Goal: Task Accomplishment & Management: Use online tool/utility

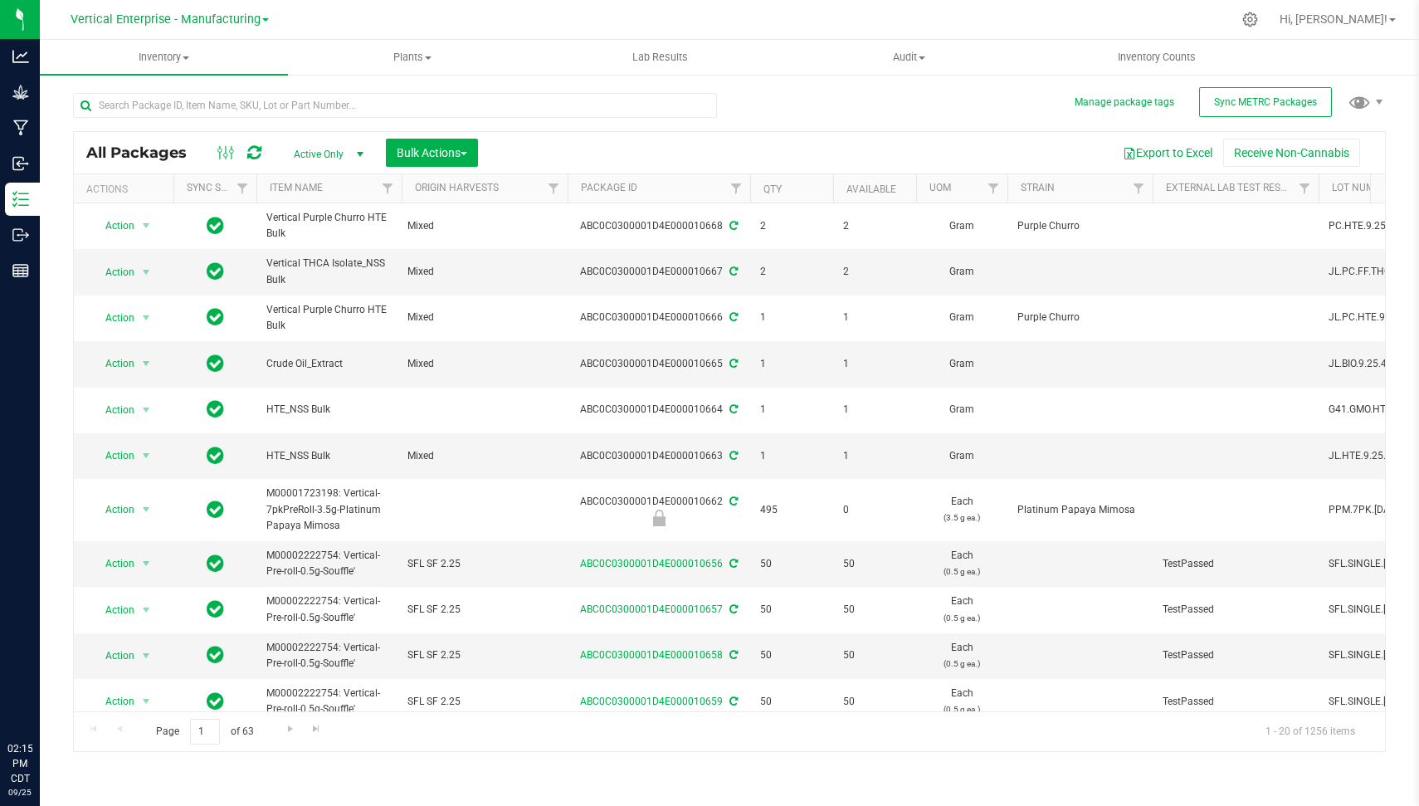
click at [915, 112] on div "All Packages Active Only Active Only Lab Samples Locked All External Internal B…" at bounding box center [729, 414] width 1313 height 675
click at [1257, 100] on span "Sync METRC Packages" at bounding box center [1265, 102] width 103 height 12
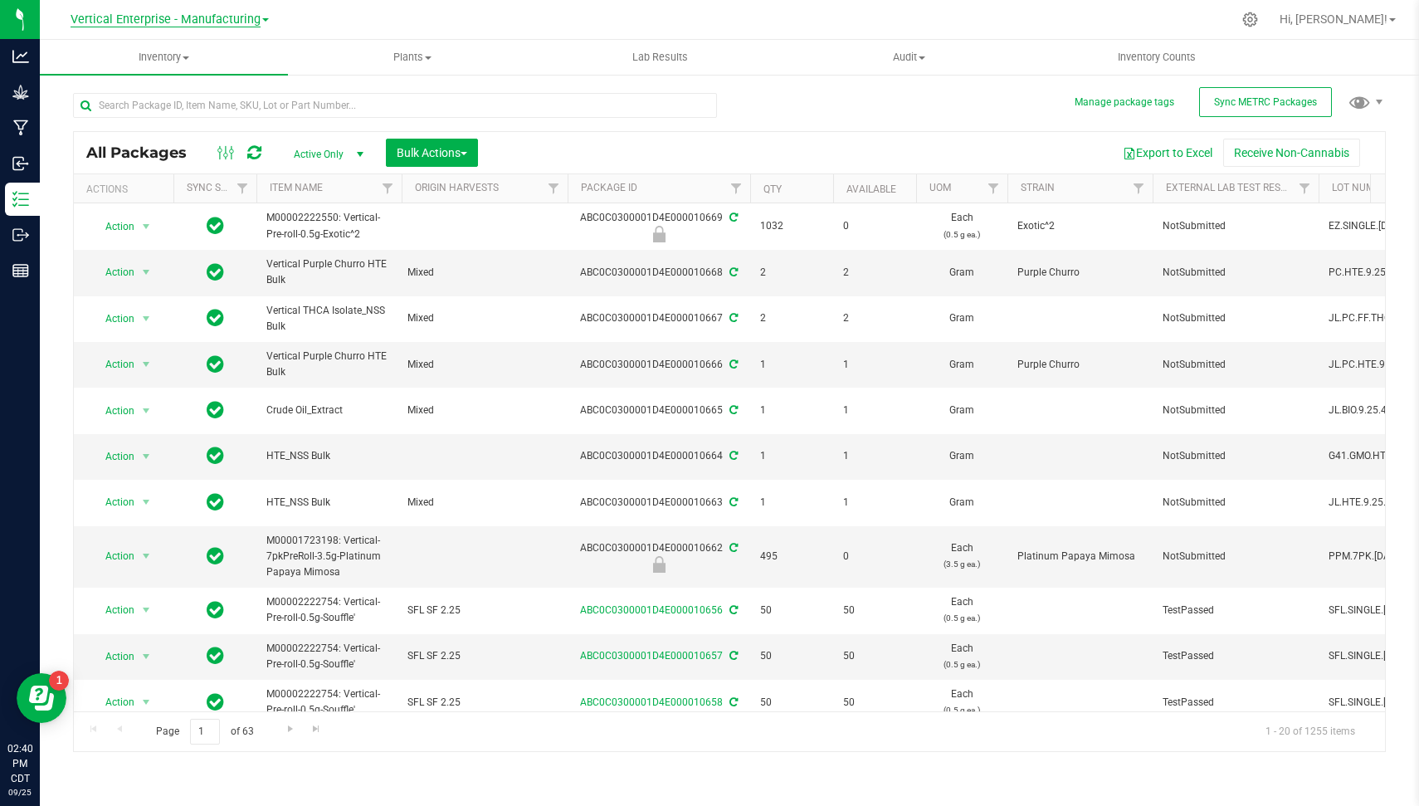
click at [187, 20] on span "Vertical Enterprise - Manufacturing" at bounding box center [166, 19] width 190 height 15
click at [162, 52] on link "Vertical Enterprise - Cultivation" at bounding box center [169, 58] width 242 height 22
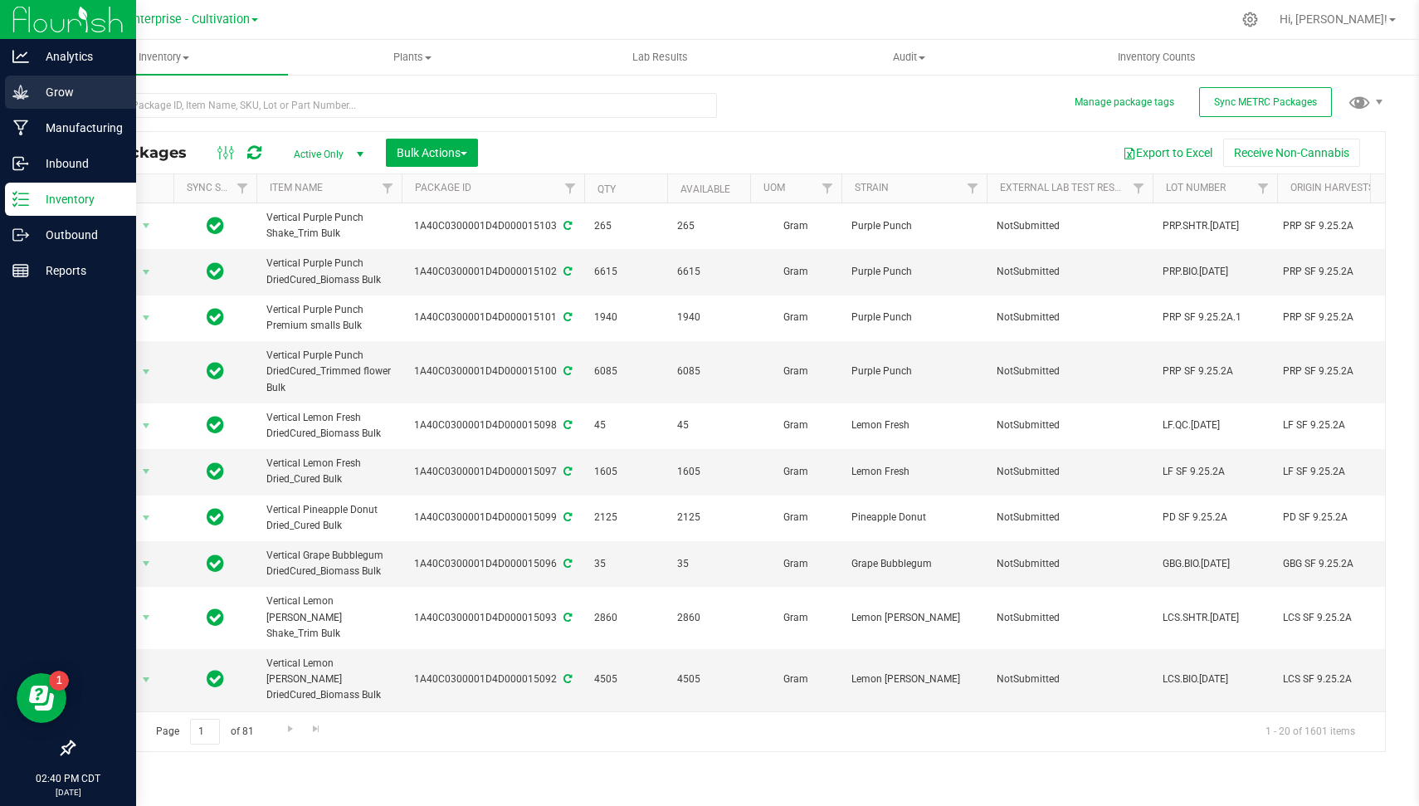
click at [21, 93] on icon at bounding box center [20, 92] width 17 height 17
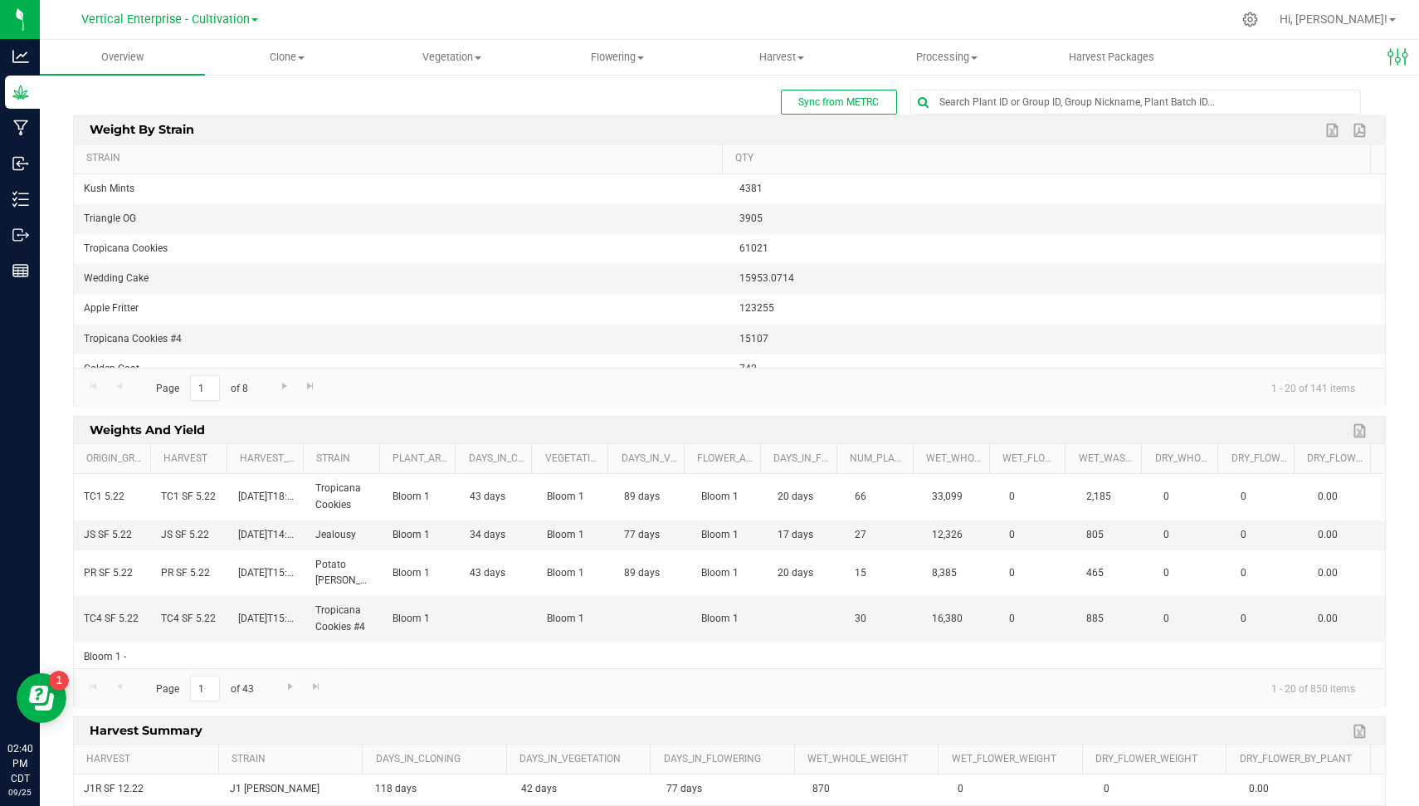
click at [677, 105] on div "Sync from METRC" at bounding box center [729, 102] width 1313 height 25
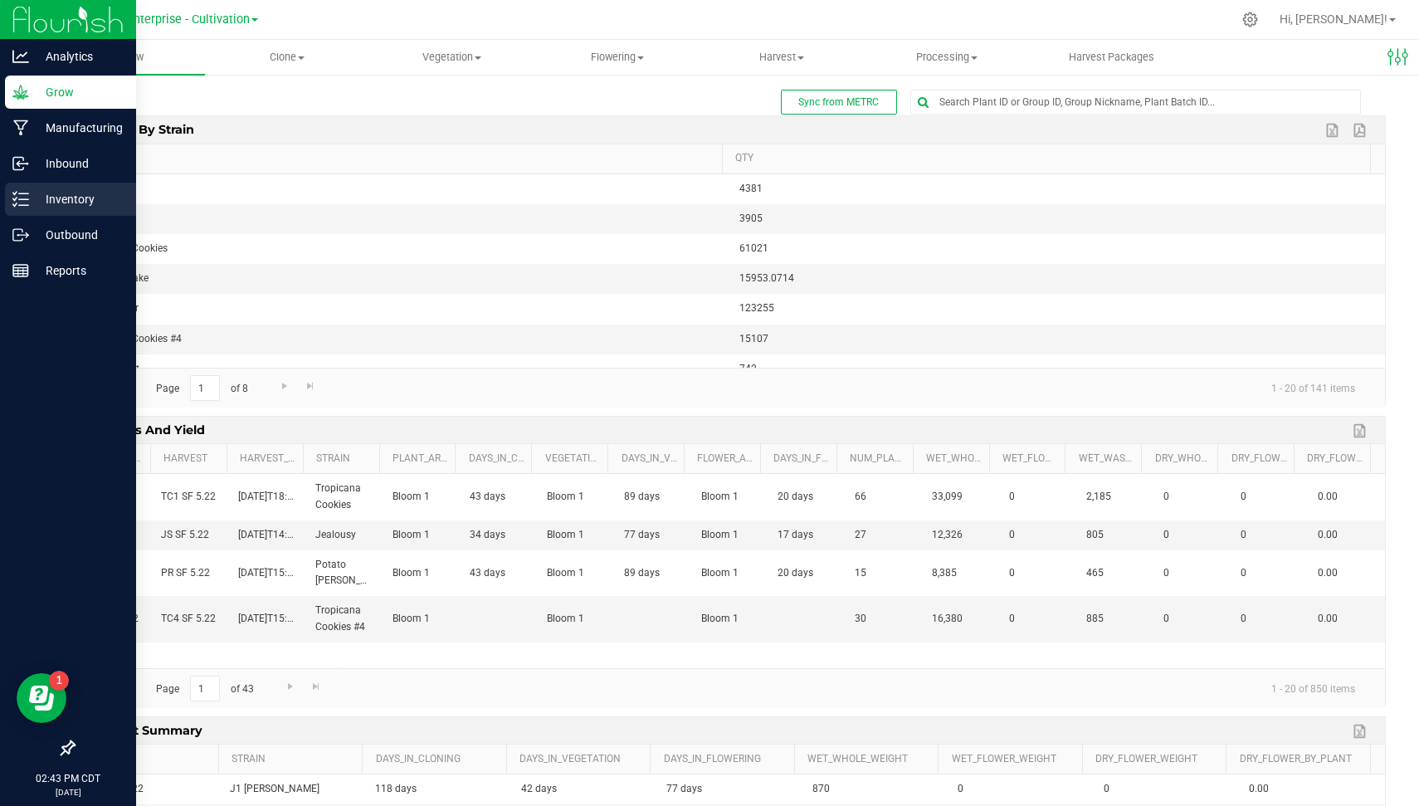
click at [25, 198] on icon at bounding box center [20, 199] width 17 height 17
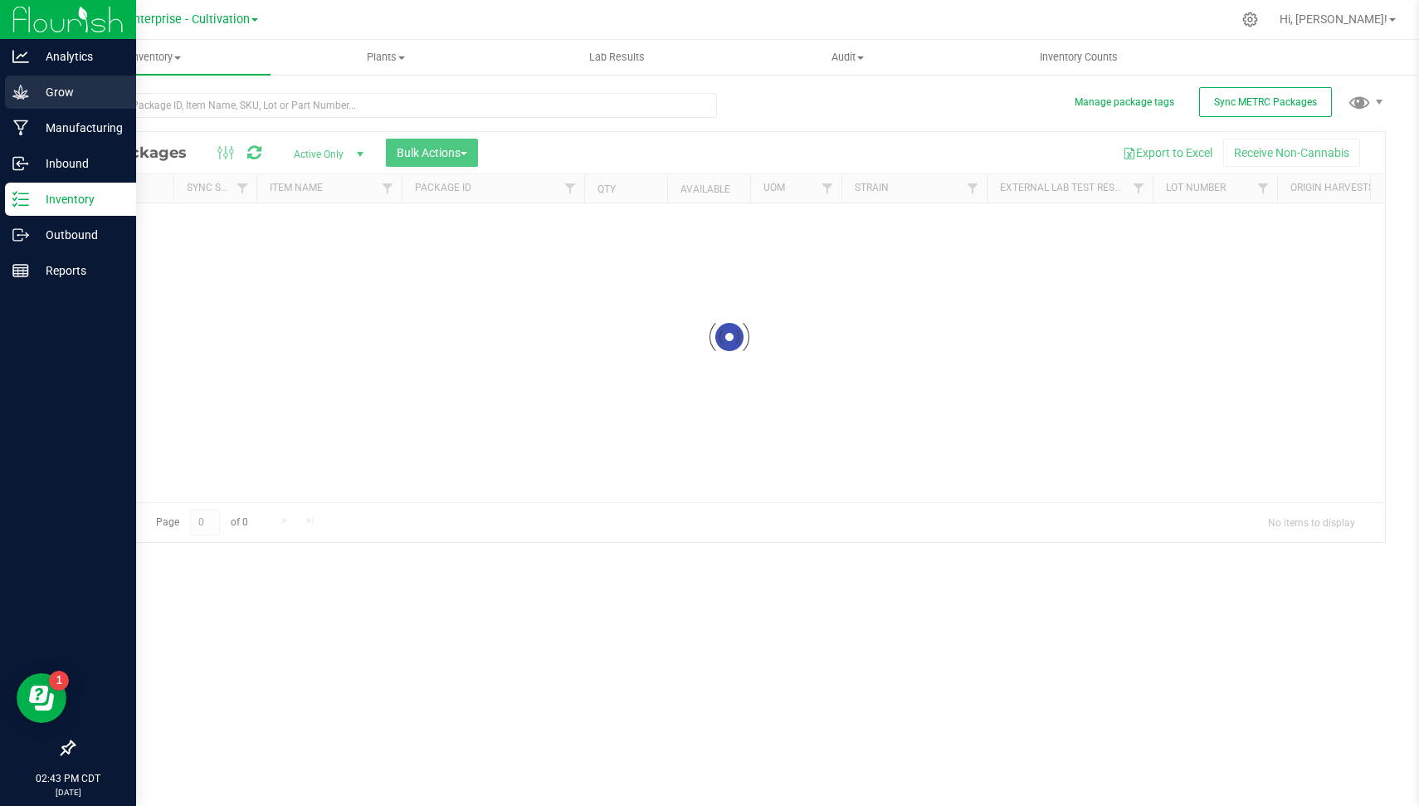
click at [111, 90] on p "Grow" at bounding box center [79, 92] width 100 height 20
